Goal: Information Seeking & Learning: Learn about a topic

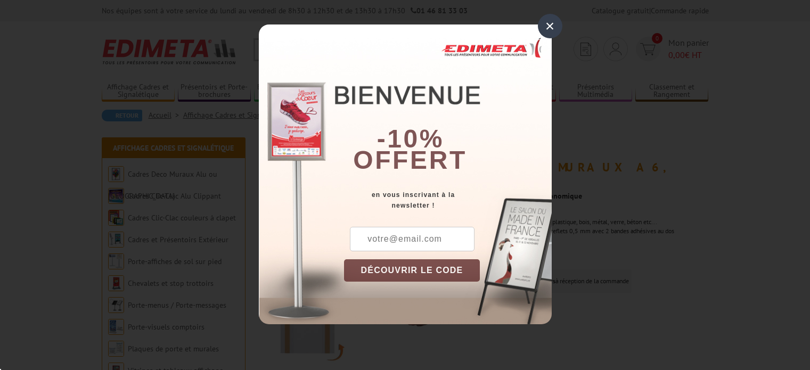
scroll to position [106, 0]
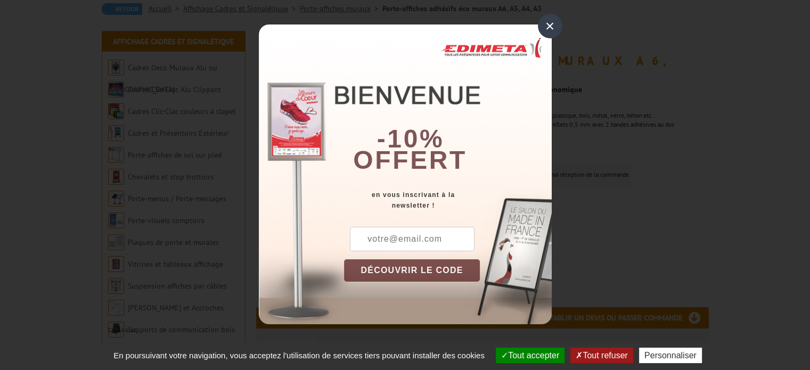
click at [546, 21] on div "×" at bounding box center [550, 26] width 24 height 24
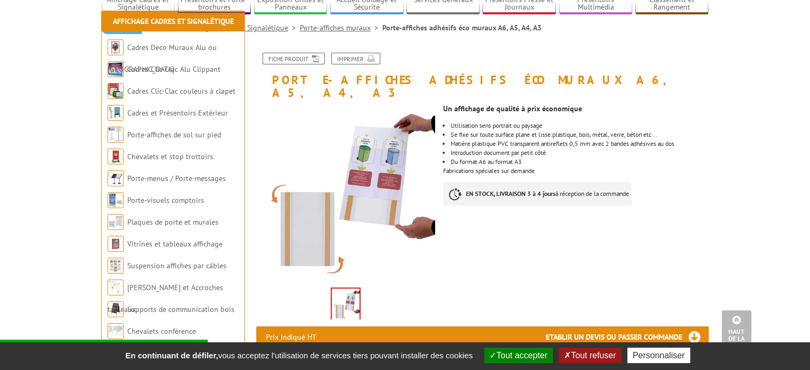
scroll to position [53, 0]
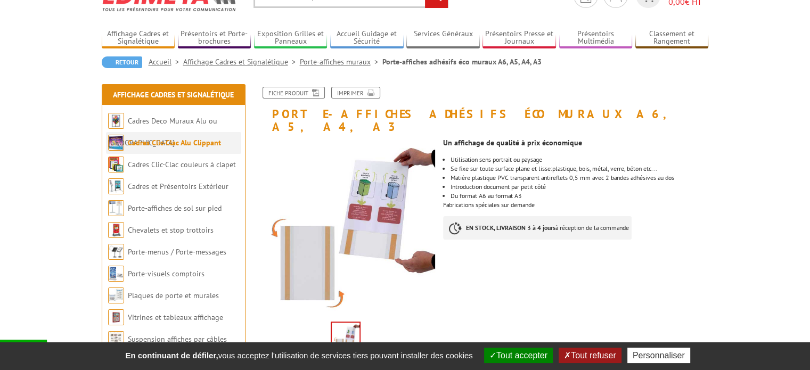
click at [207, 145] on link "Cadres Clic-Clac Alu Clippant" at bounding box center [174, 143] width 93 height 10
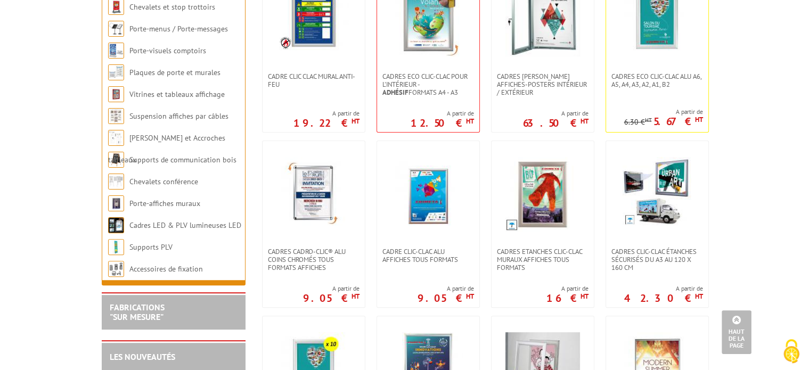
scroll to position [53, 0]
